Goal: Task Accomplishment & Management: Manage account settings

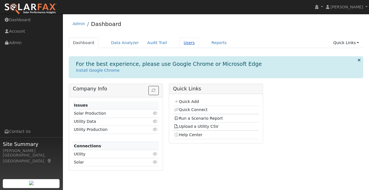
click at [183, 46] on link "Users" at bounding box center [189, 43] width 20 height 10
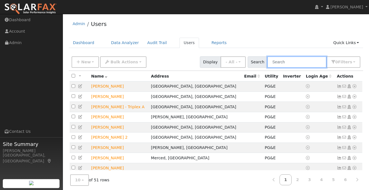
click at [297, 63] on input "text" at bounding box center [296, 61] width 59 height 11
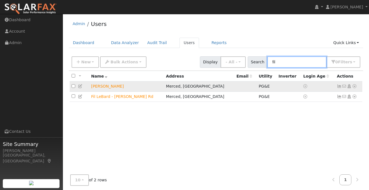
type input "fil"
click at [339, 87] on icon at bounding box center [339, 86] width 5 height 4
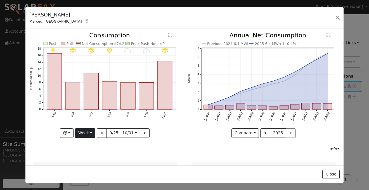
click at [90, 134] on button "Week" at bounding box center [85, 132] width 20 height 9
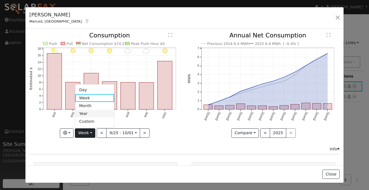
click at [90, 115] on link "Year" at bounding box center [94, 114] width 39 height 8
type input "2024-10-01"
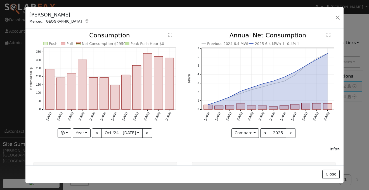
click at [153, 24] on div "Filomena LeBard Merced, CA Default Account Default Account 1835 Cypress Way, Me…" at bounding box center [184, 18] width 318 height 22
click at [82, 133] on button "Year" at bounding box center [82, 132] width 18 height 9
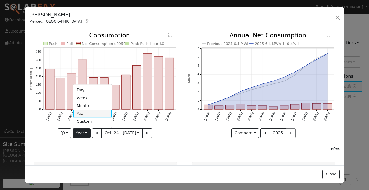
click at [83, 115] on link "Year" at bounding box center [92, 114] width 39 height 8
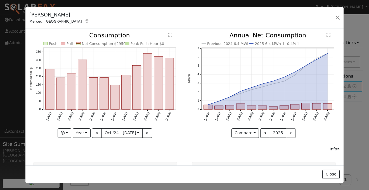
click at [196, 137] on div "Compare Compare Previous Current Year < 2025 >" at bounding box center [263, 132] width 152 height 9
click at [188, 32] on div "Issue History Date By Flag Comment Type No Issue History Push Pull Net Consumpt…" at bounding box center [184, 96] width 318 height 137
click at [189, 23] on div "Filomena LeBard Merced, CA Default Account Default Account 1835 Cypress Way, Me…" at bounding box center [184, 18] width 318 height 22
click at [187, 20] on div "Filomena LeBard Merced, CA Default Account Default Account 1835 Cypress Way, Me…" at bounding box center [184, 18] width 318 height 22
click at [236, 27] on div "Filomena LeBard Merced, CA Default Account Default Account 1835 Cypress Way, Me…" at bounding box center [184, 18] width 318 height 22
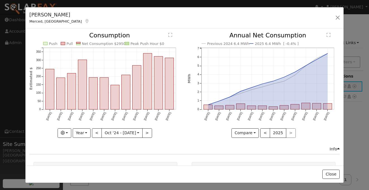
click at [220, 27] on div "Filomena LeBard Merced, CA Default Account Default Account 1835 Cypress Way, Me…" at bounding box center [184, 18] width 318 height 22
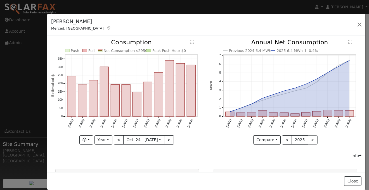
drag, startPoint x: 71, startPoint y: 15, endPoint x: 99, endPoint y: 22, distance: 29.0
click at [99, 22] on div "Filomena LeBard Merced, CA Default Account Default Account 1835 Cypress Way, Me…" at bounding box center [206, 25] width 318 height 22
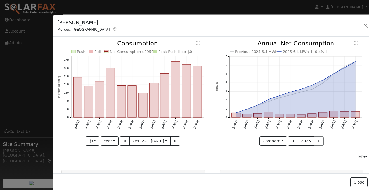
click at [85, 23] on h5 "Filomena LeBard" at bounding box center [87, 22] width 60 height 7
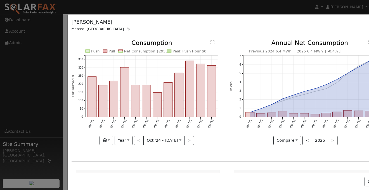
click at [68, 21] on div "Filomena LeBard Merced, CA" at bounding box center [101, 24] width 66 height 13
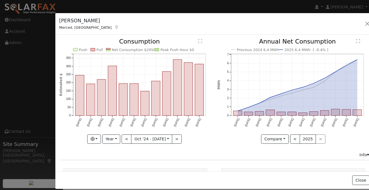
click at [70, 20] on h5 "Filomena LeBard" at bounding box center [89, 20] width 60 height 7
click at [365, 24] on button "button" at bounding box center [367, 24] width 8 height 8
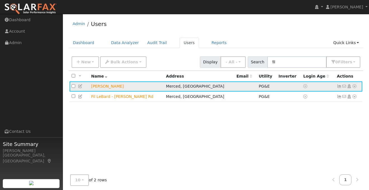
click at [339, 87] on icon at bounding box center [339, 86] width 5 height 4
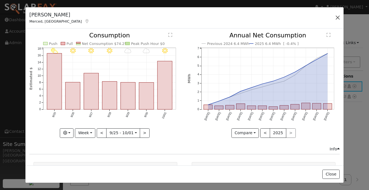
click at [338, 18] on button "button" at bounding box center [338, 18] width 8 height 8
